Goal: Task Accomplishment & Management: Use online tool/utility

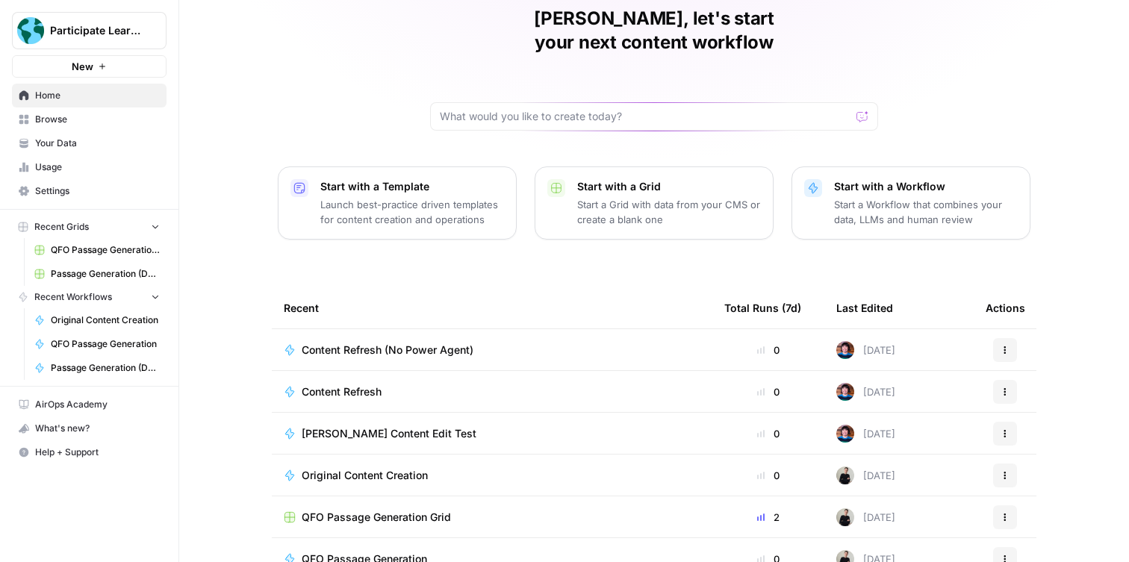
scroll to position [125, 0]
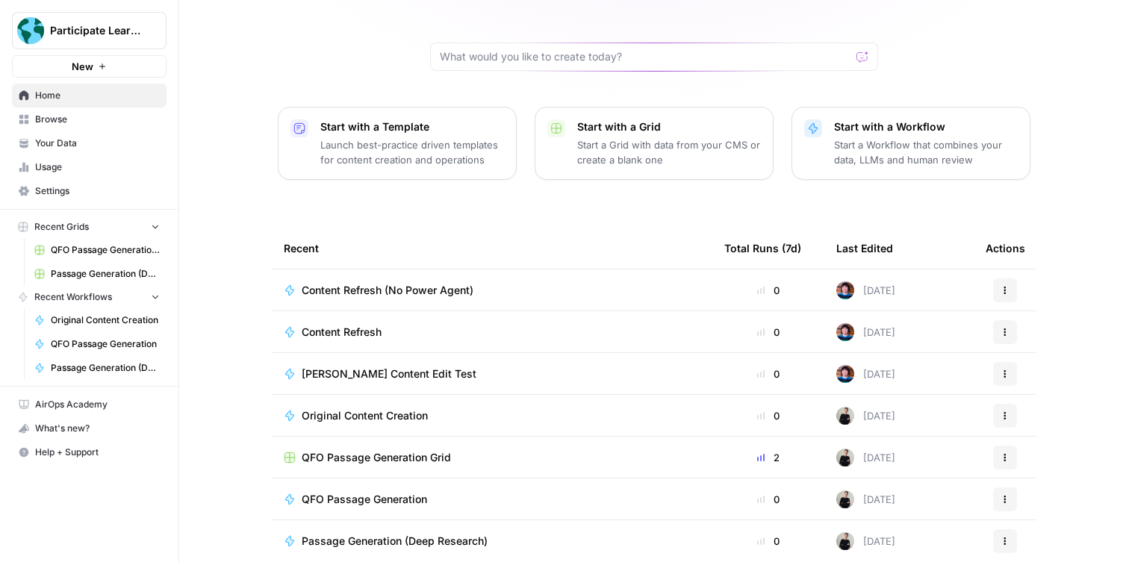
click at [429, 450] on span "QFO Passage Generation Grid" at bounding box center [376, 457] width 149 height 15
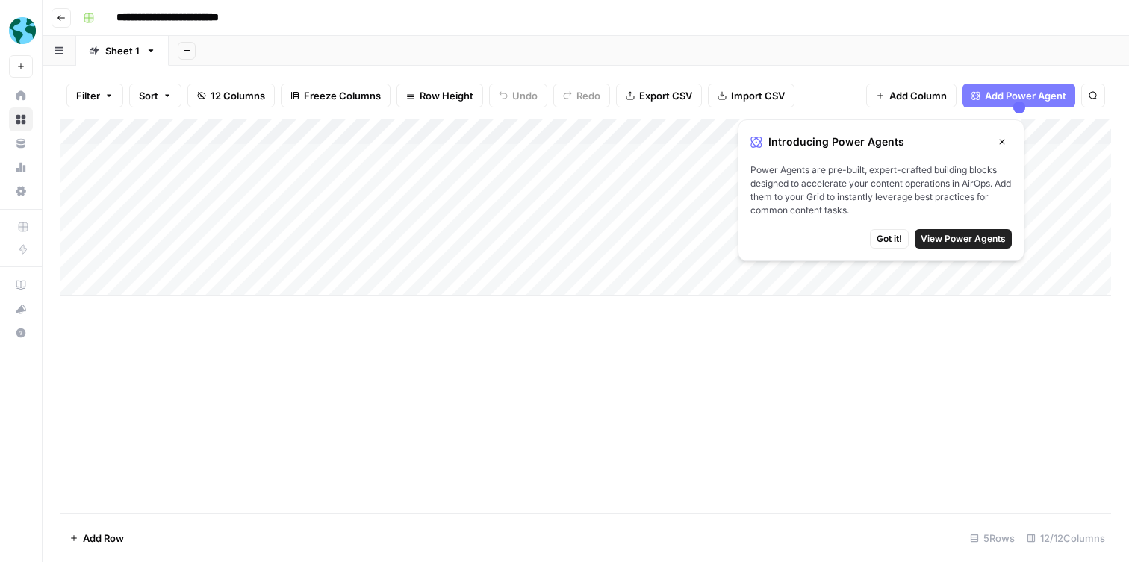
click at [885, 237] on span "Got it!" at bounding box center [889, 238] width 25 height 13
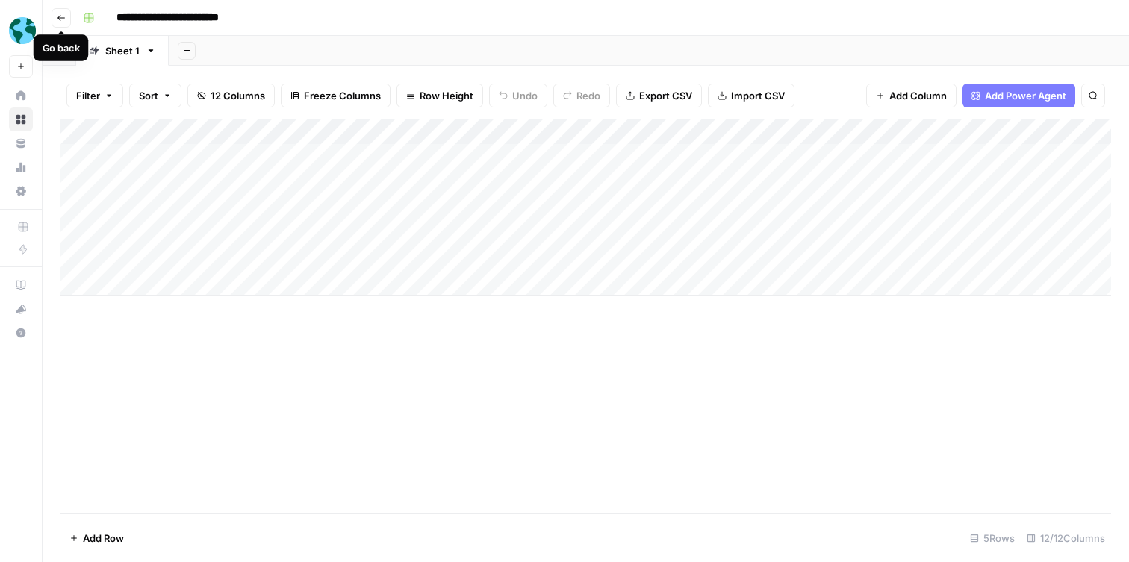
click at [60, 21] on icon "button" at bounding box center [61, 17] width 9 height 9
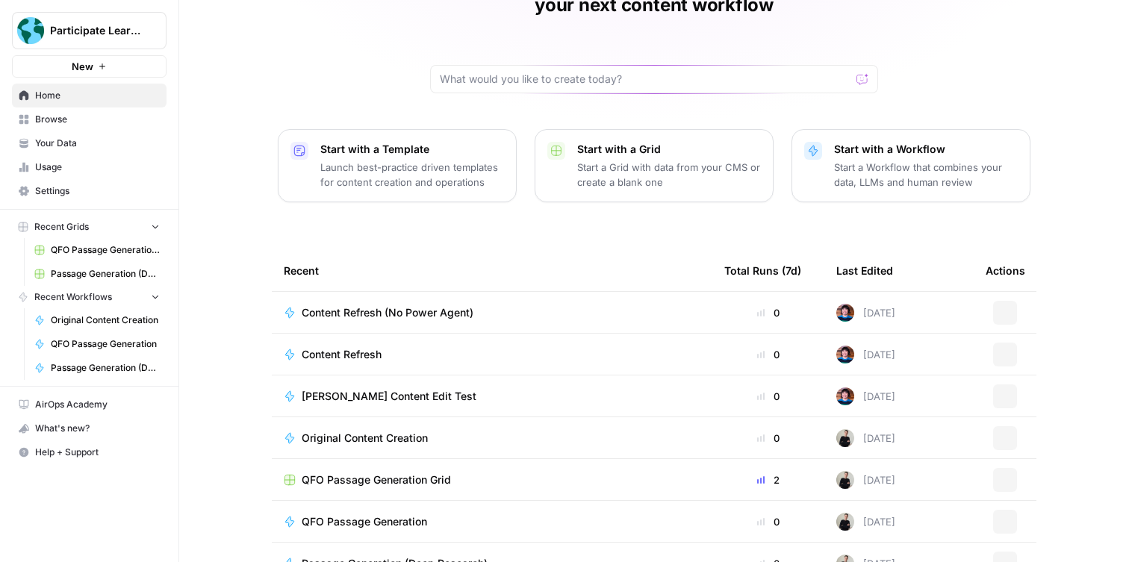
scroll to position [125, 0]
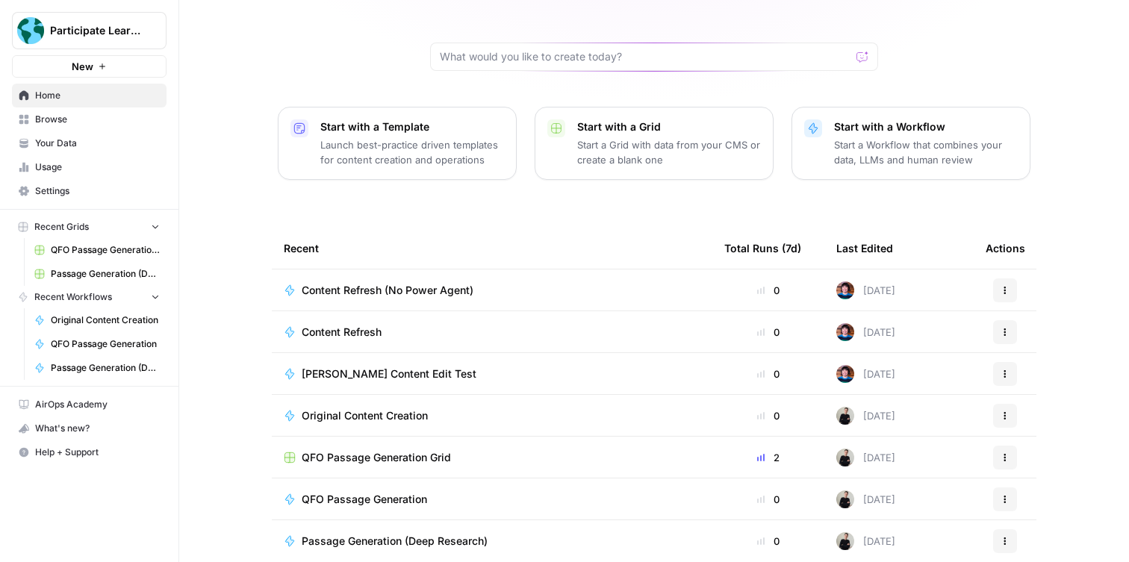
click at [398, 492] on span "QFO Passage Generation" at bounding box center [364, 499] width 125 height 15
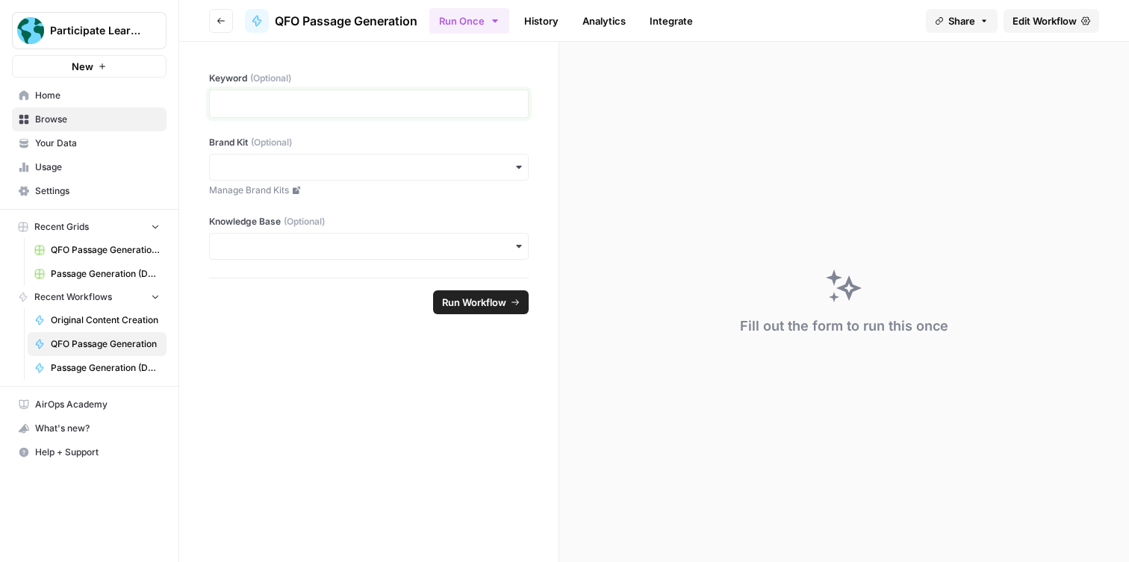
click at [344, 104] on p at bounding box center [369, 103] width 300 height 15
click at [308, 332] on form "Keyword (Optional) Brand Kit (Optional) Manage Brand Kits Knowledge Base (Optio…" at bounding box center [369, 302] width 380 height 520
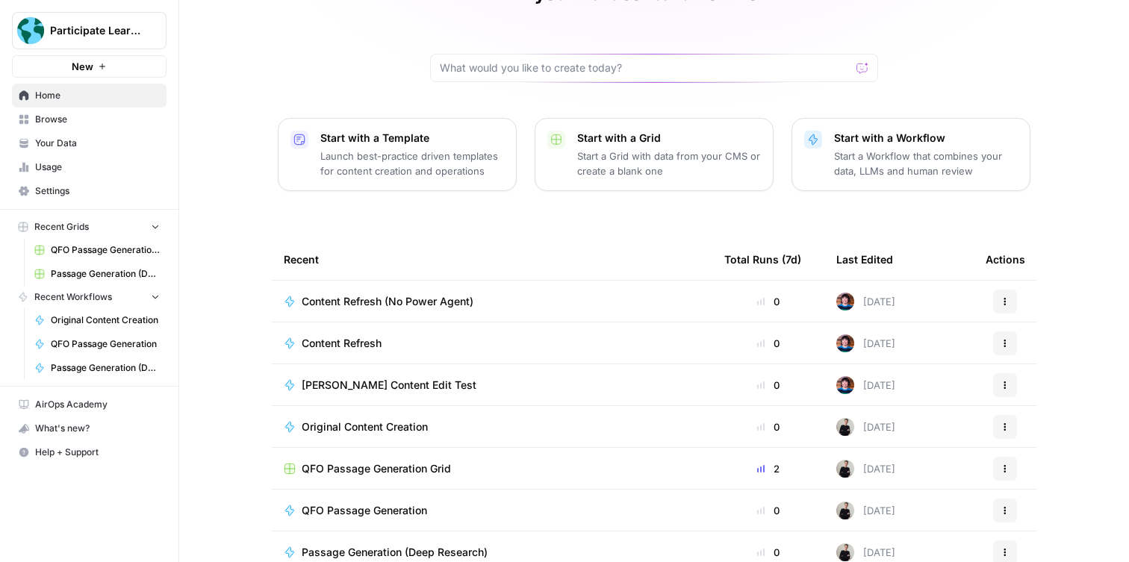
scroll to position [125, 0]
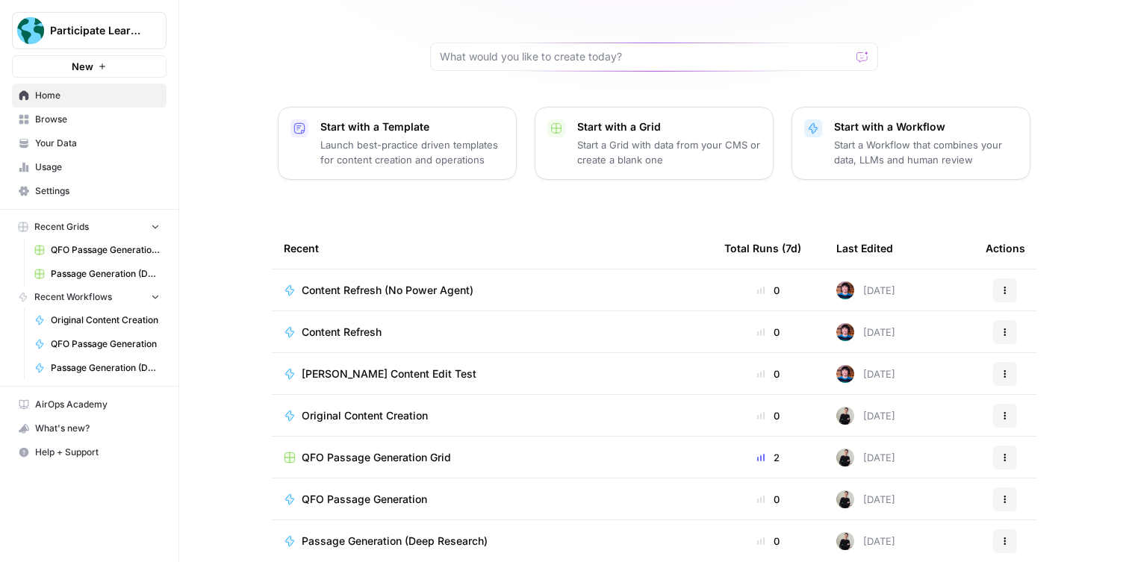
click at [399, 450] on span "QFO Passage Generation Grid" at bounding box center [376, 457] width 149 height 15
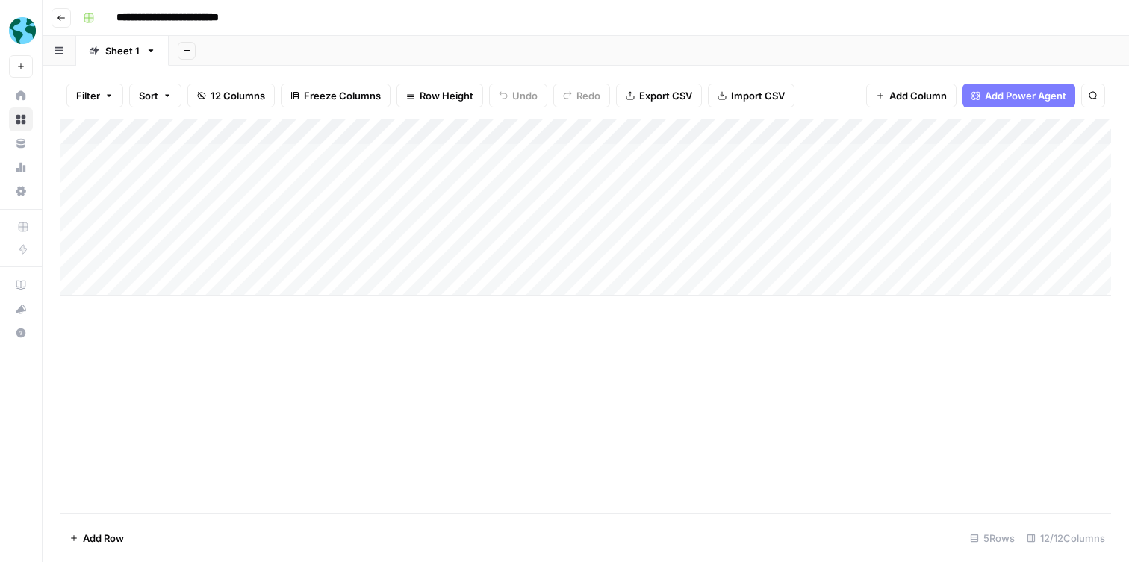
click at [234, 158] on div "Add Column" at bounding box center [585, 207] width 1051 height 176
click at [259, 154] on div "Add Column" at bounding box center [585, 207] width 1051 height 176
